Goal: Navigation & Orientation: Find specific page/section

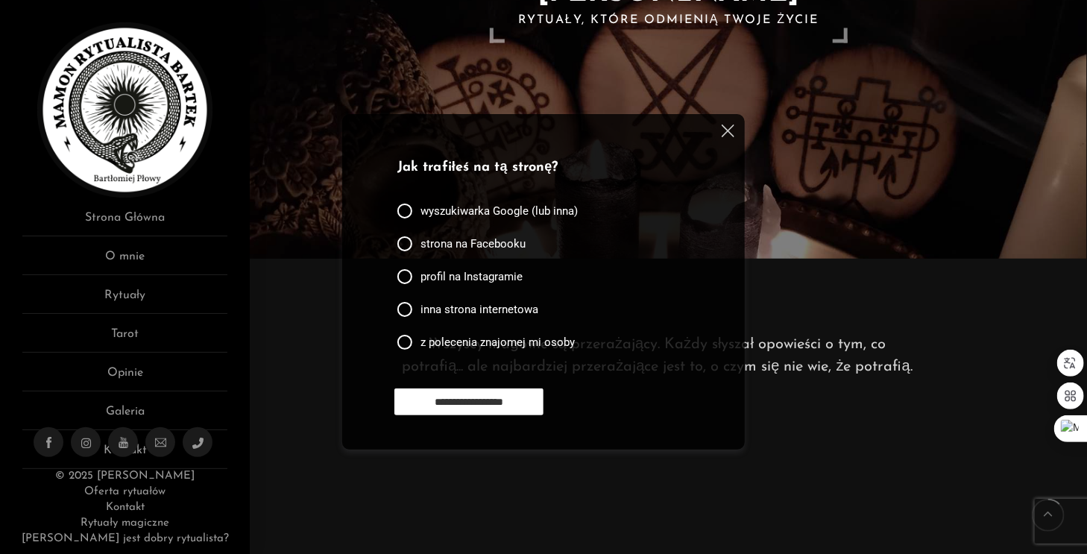
scroll to position [298, 0]
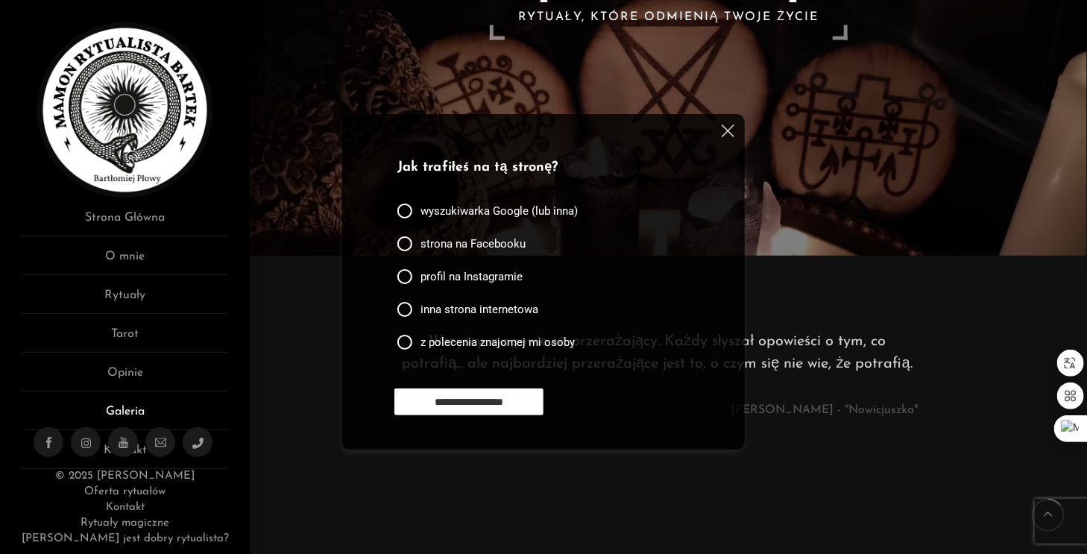
click at [122, 405] on link "Galeria" at bounding box center [124, 416] width 205 height 28
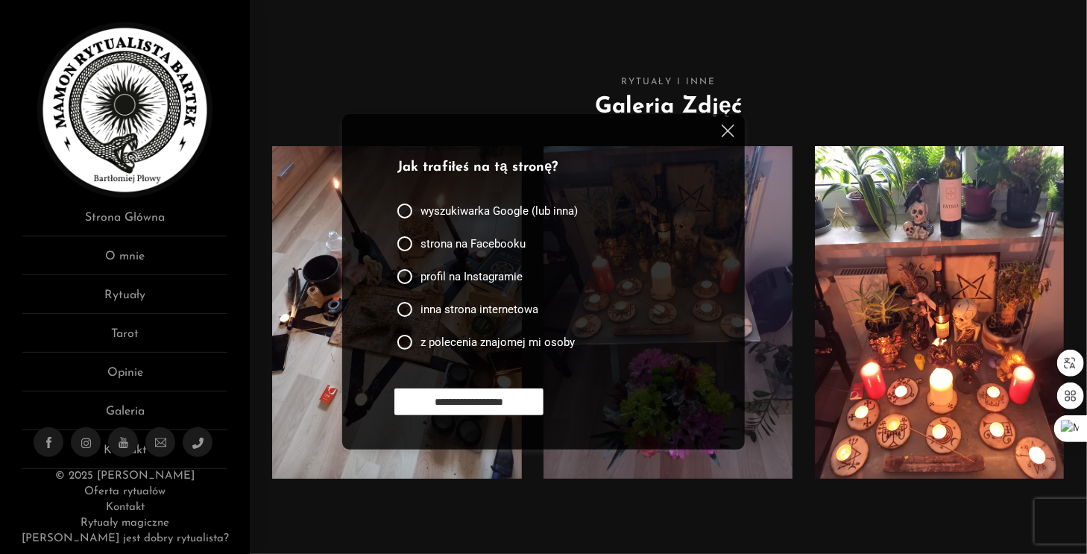
click at [721, 135] on img at bounding box center [727, 130] width 13 height 13
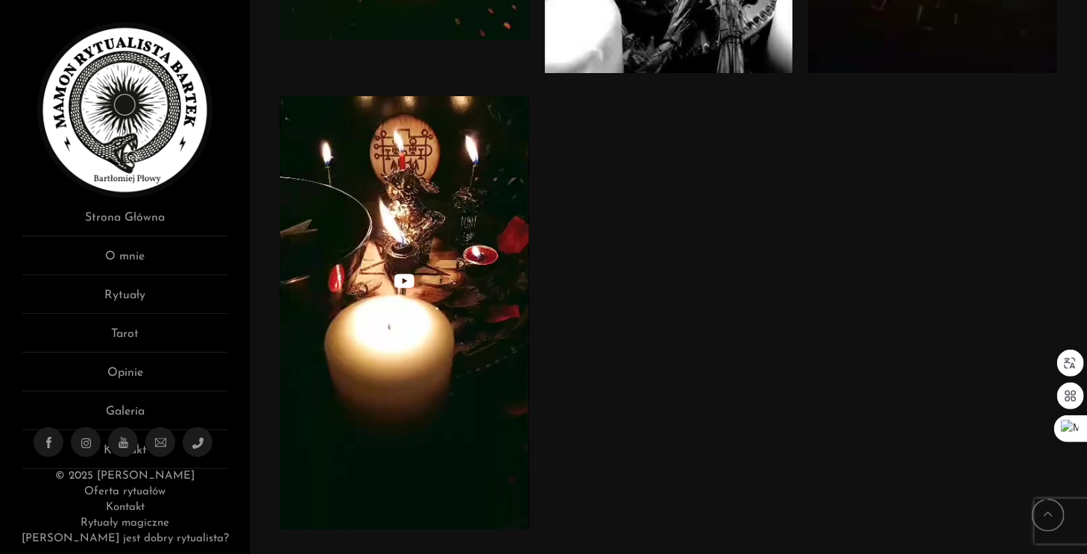
scroll to position [5381, 0]
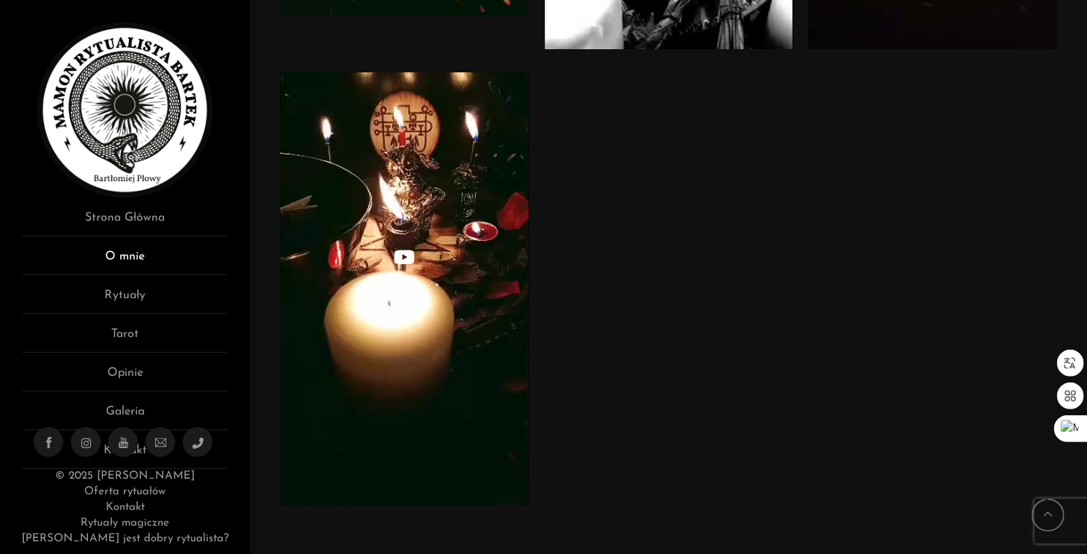
click at [162, 265] on link "O mnie" at bounding box center [124, 261] width 205 height 28
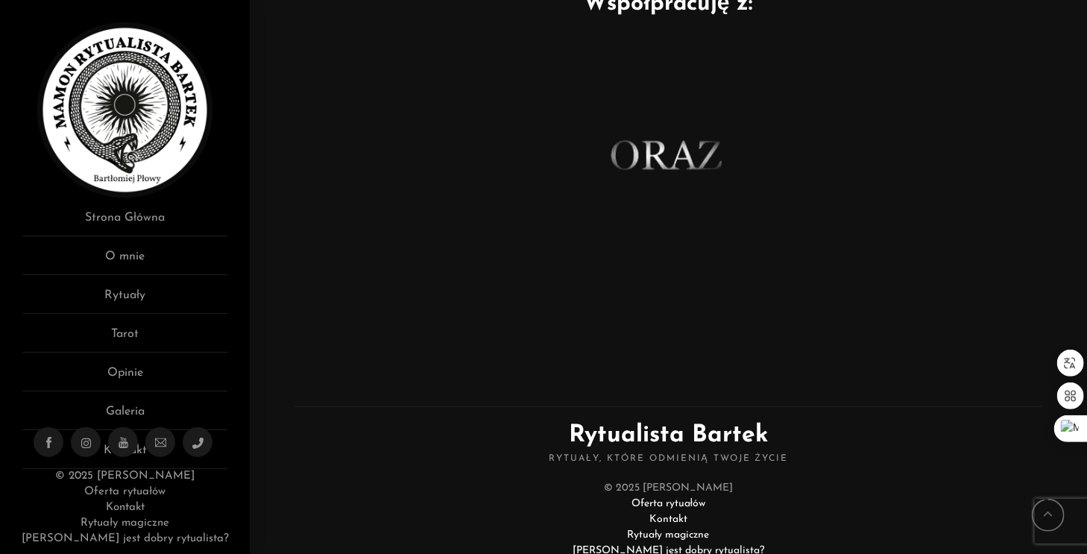
scroll to position [1006, 0]
